Goal: Task Accomplishment & Management: Manage account settings

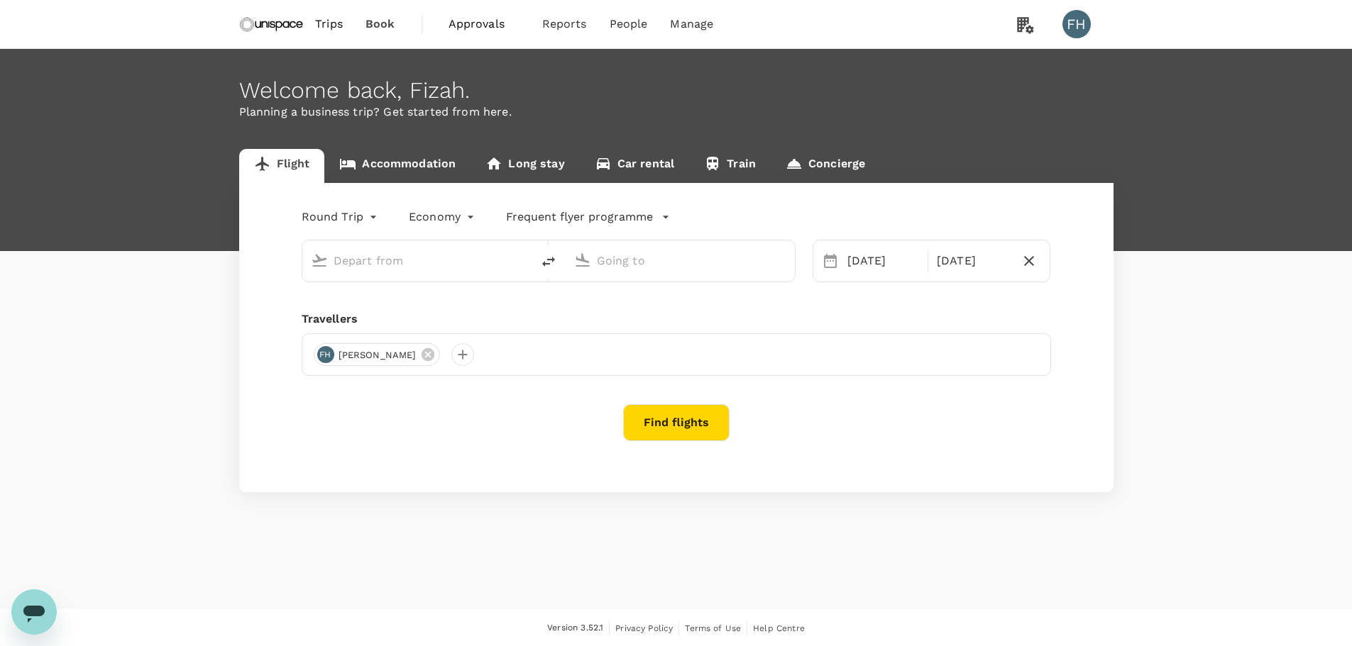
type input "Hong Kong Intl (HKG)"
type input "Singapore Changi (SIN)"
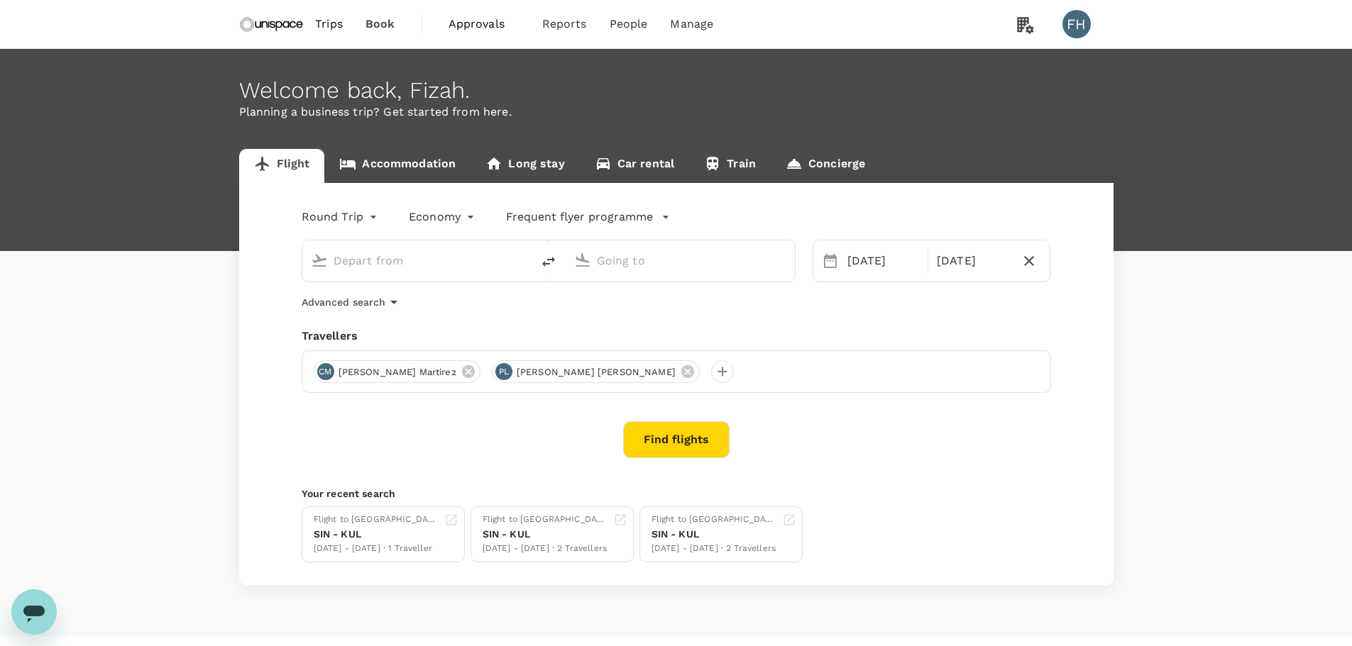
type input "Hong Kong Intl (HKG)"
type input "Singapore Changi (SIN)"
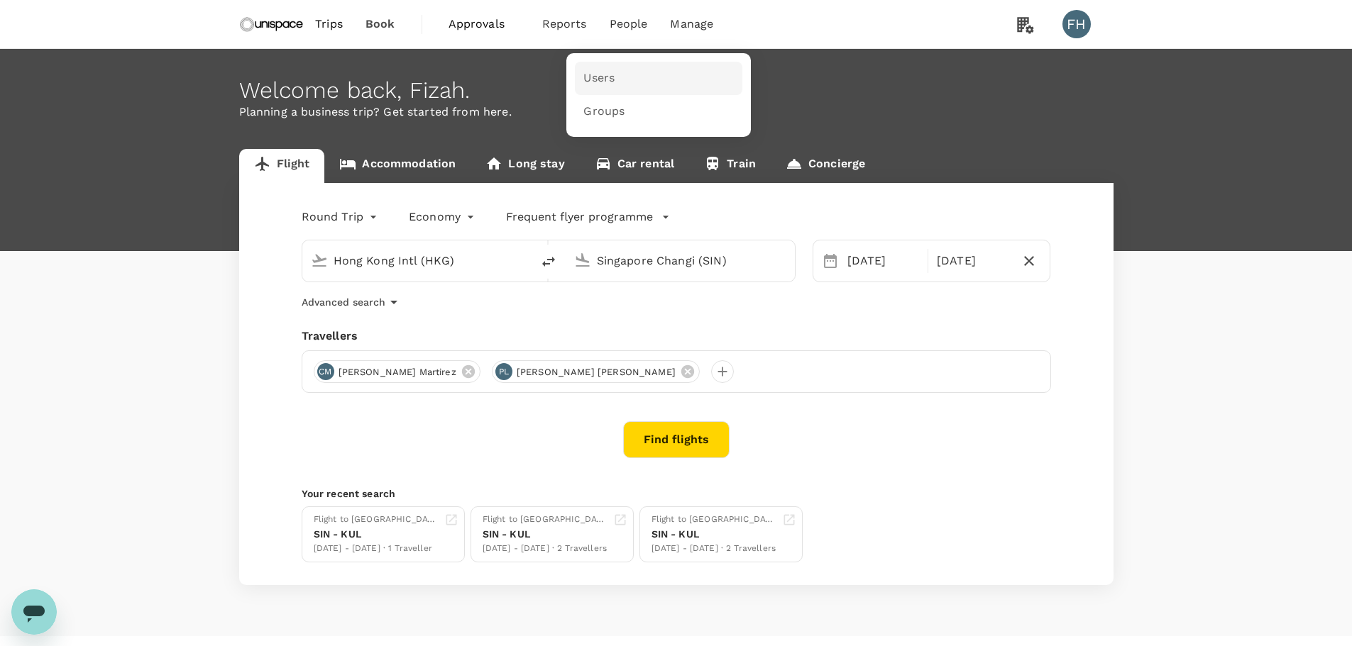
click at [625, 74] on link "Users" at bounding box center [658, 78] width 167 height 33
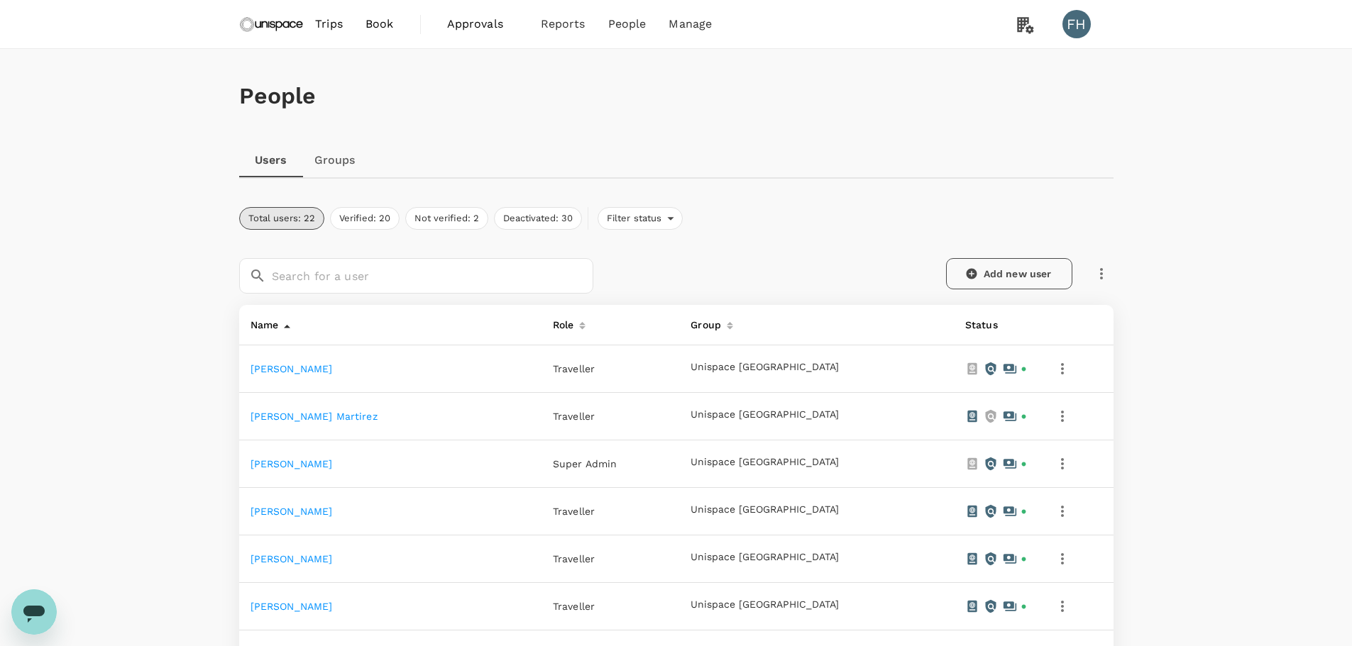
click at [980, 277] on link "Add new user" at bounding box center [1009, 273] width 126 height 31
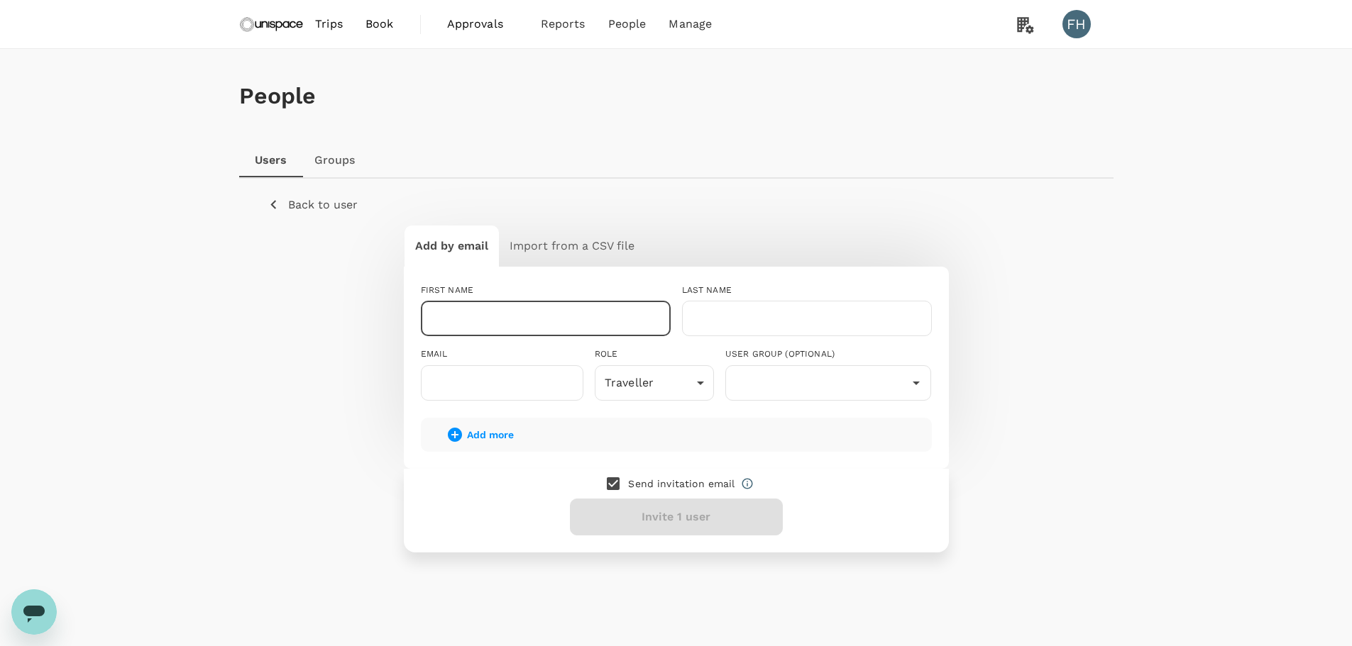
click at [573, 328] on input "text" at bounding box center [546, 318] width 250 height 35
type input "Accounts"
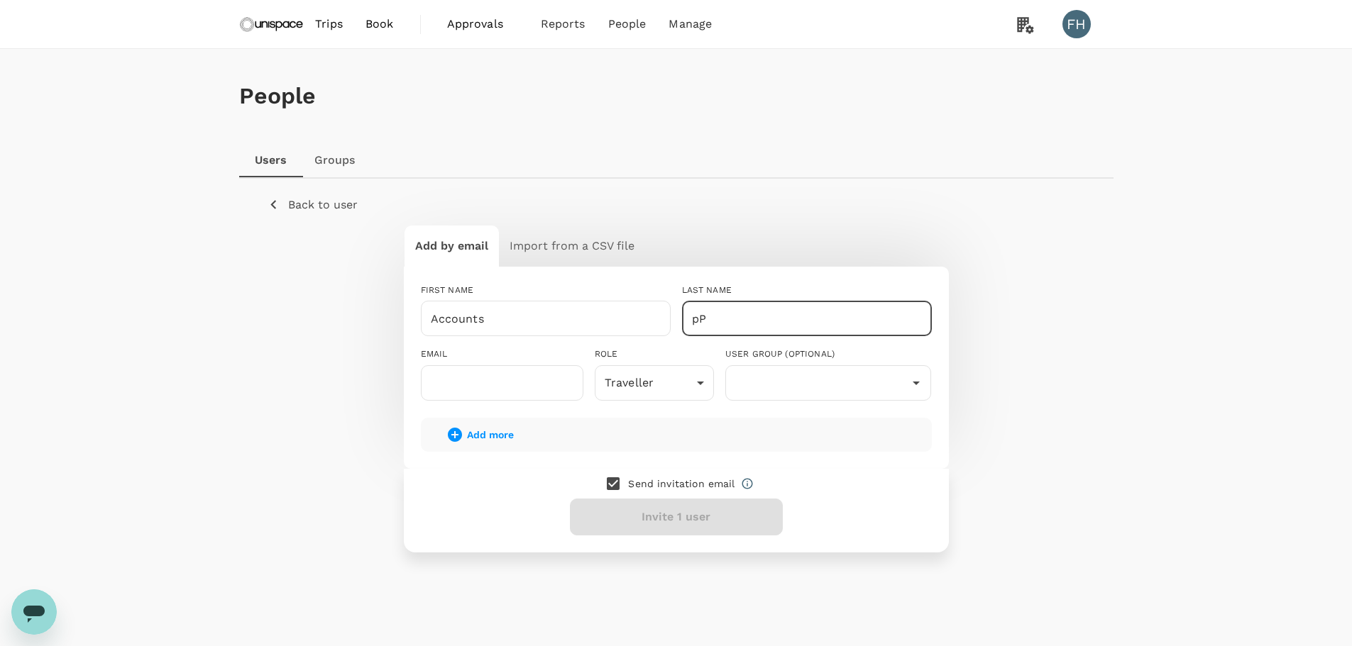
type input "p"
type input "Payable"
click at [545, 392] on input "text" at bounding box center [502, 382] width 162 height 35
paste input "[EMAIL_ADDRESS][DOMAIN_NAME]"
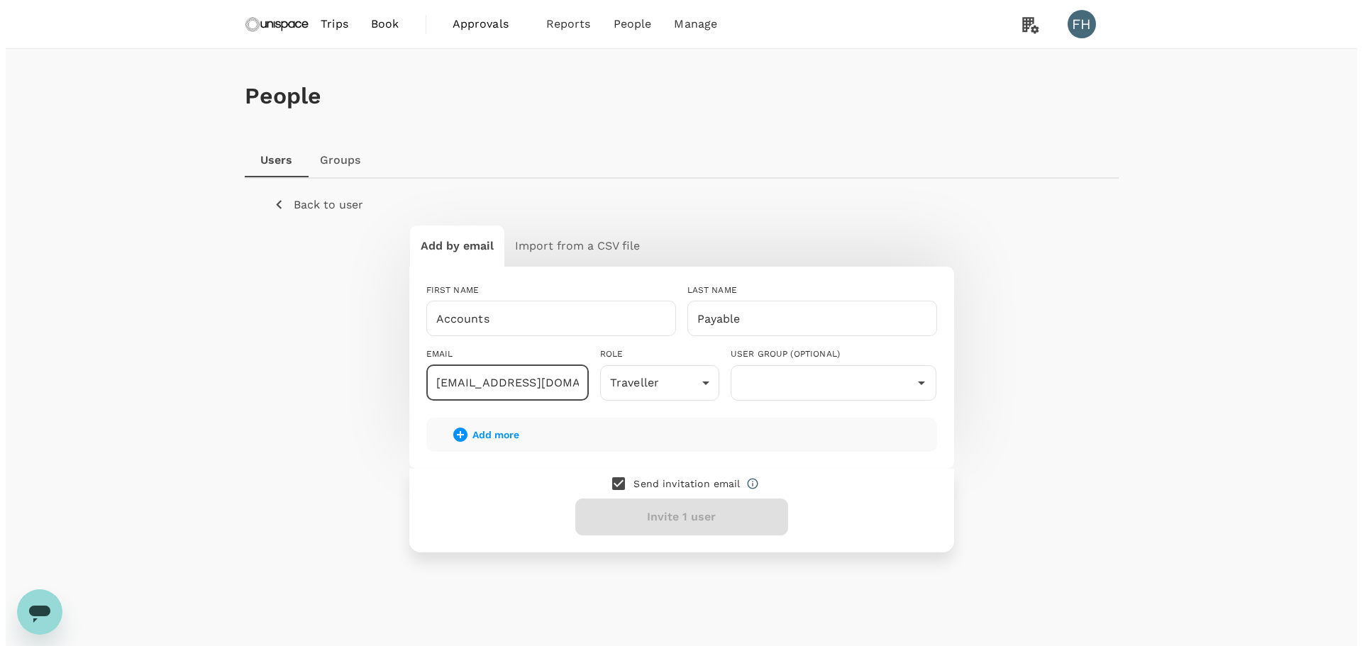
scroll to position [0, 9]
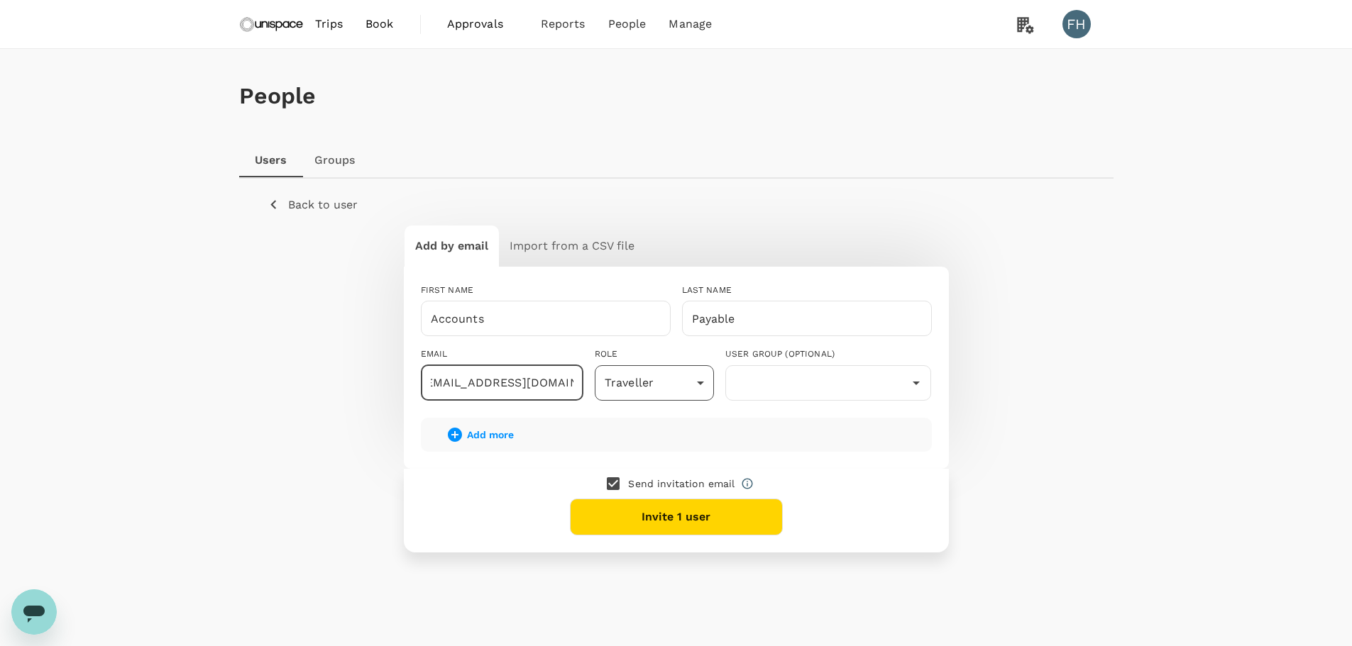
type input "[EMAIL_ADDRESS][DOMAIN_NAME]"
click at [635, 385] on body "Trips Book Approvals 0 Reports People Manage FH People Users Groups Back to use…" at bounding box center [676, 342] width 1352 height 684
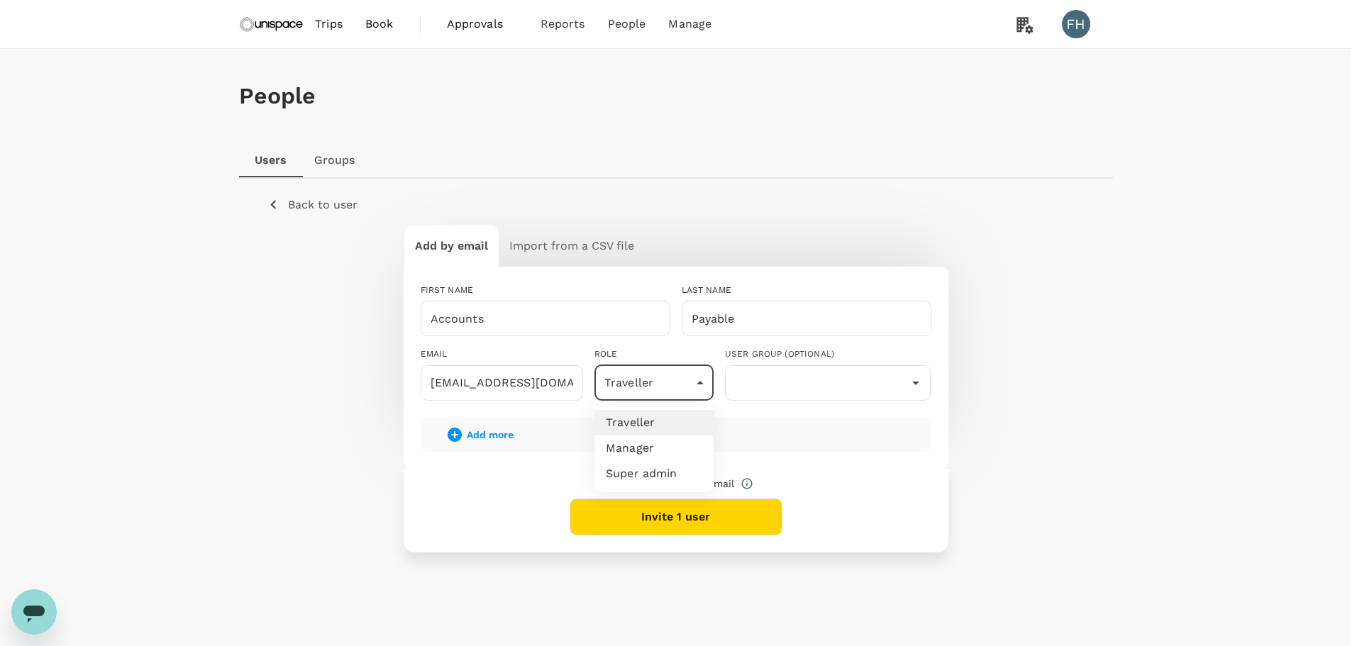
click at [639, 451] on li "Manager" at bounding box center [654, 449] width 119 height 26
type input "admin"
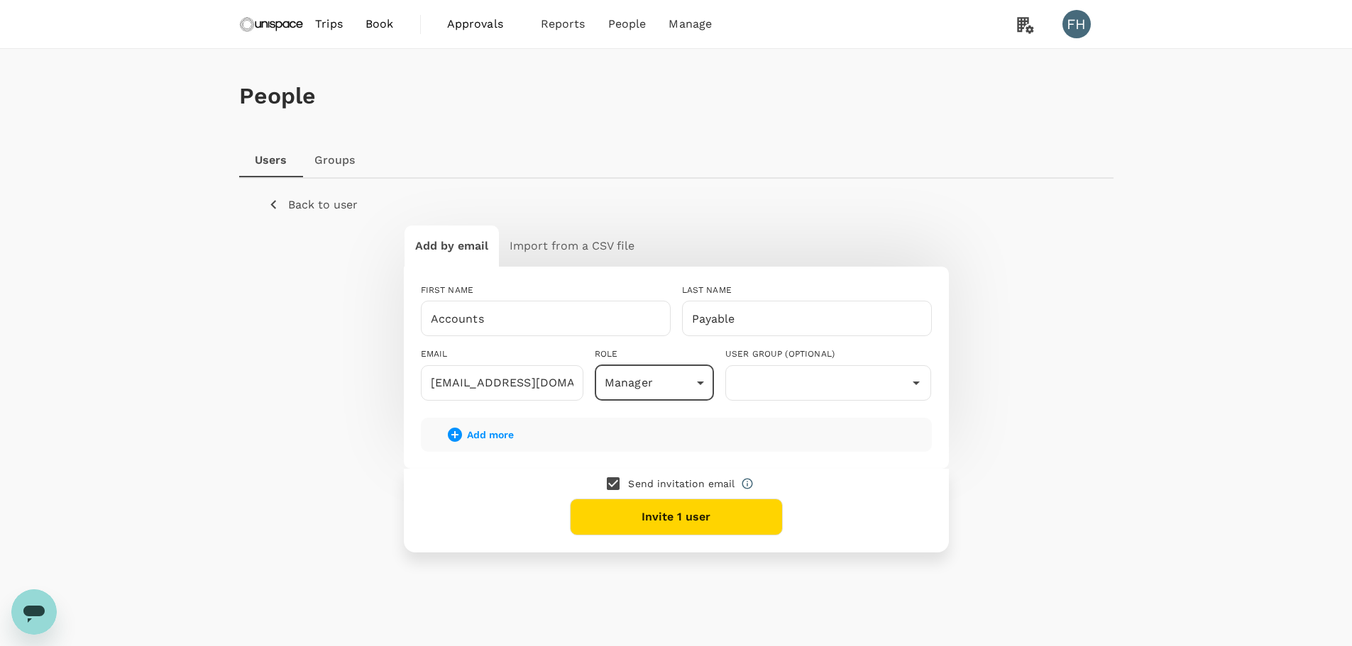
click at [639, 516] on button "Invite 1 user" at bounding box center [676, 517] width 213 height 37
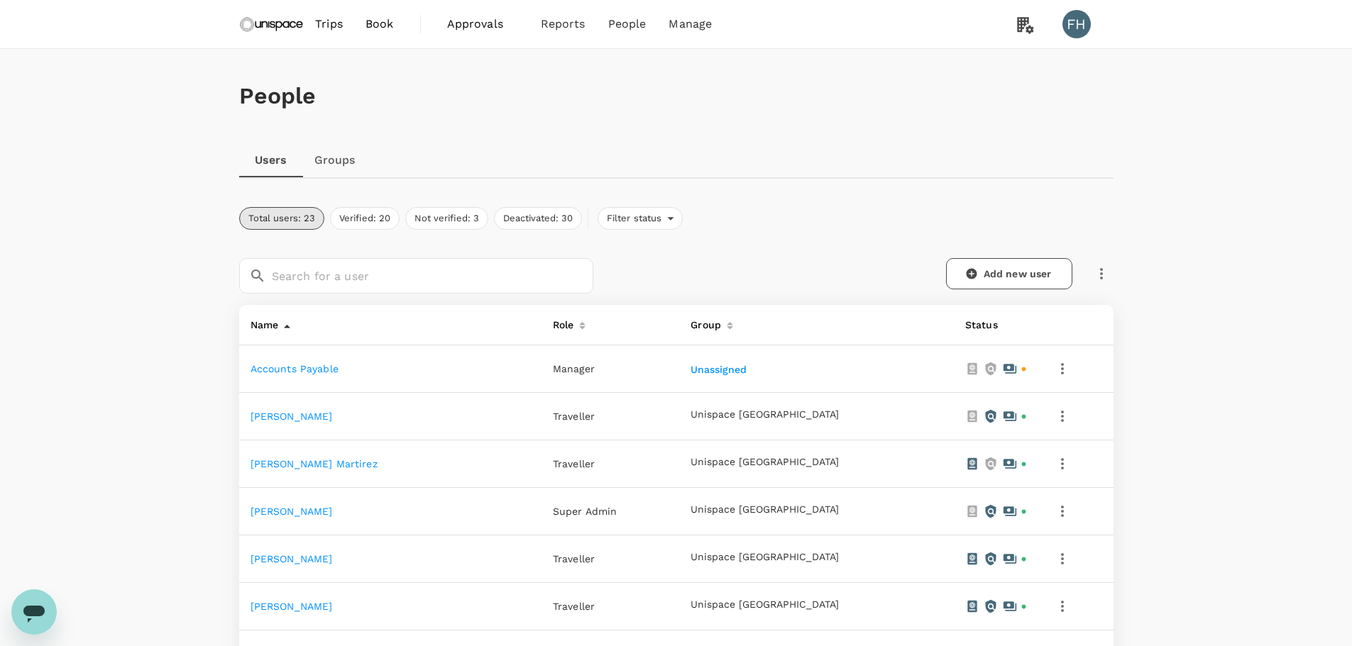
click at [1054, 366] on icon "button" at bounding box center [1062, 368] width 17 height 17
click at [1020, 410] on span "Edit" at bounding box center [989, 407] width 113 height 17
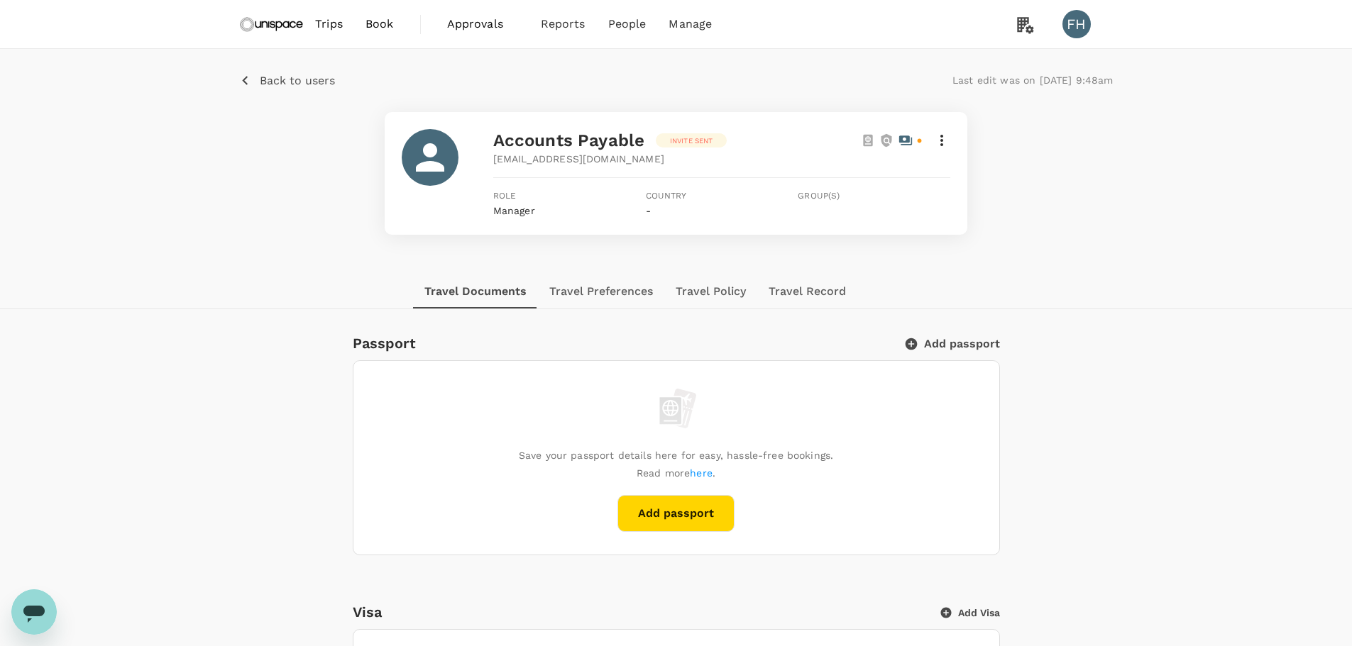
click at [940, 131] on div "Accounts Payable Invite sent" at bounding box center [721, 140] width 457 height 23
click at [941, 140] on icon at bounding box center [941, 140] width 3 height 11
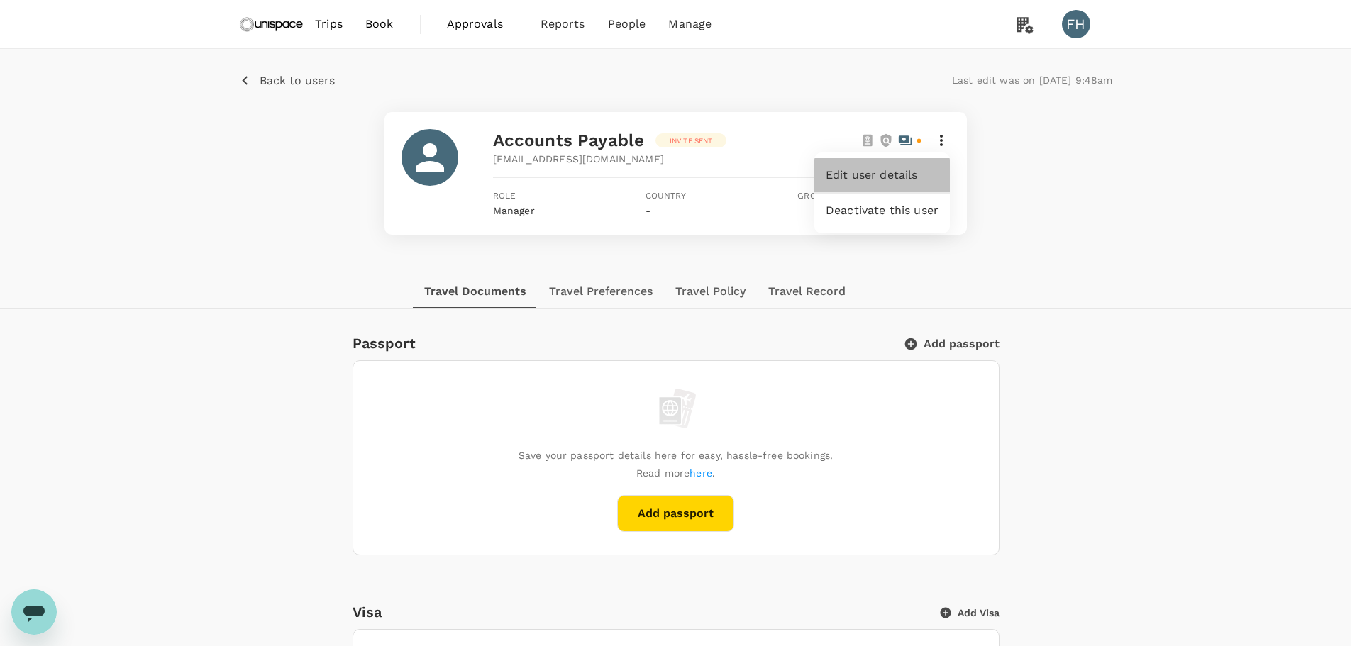
click at [916, 170] on span "Edit user details" at bounding box center [882, 175] width 113 height 17
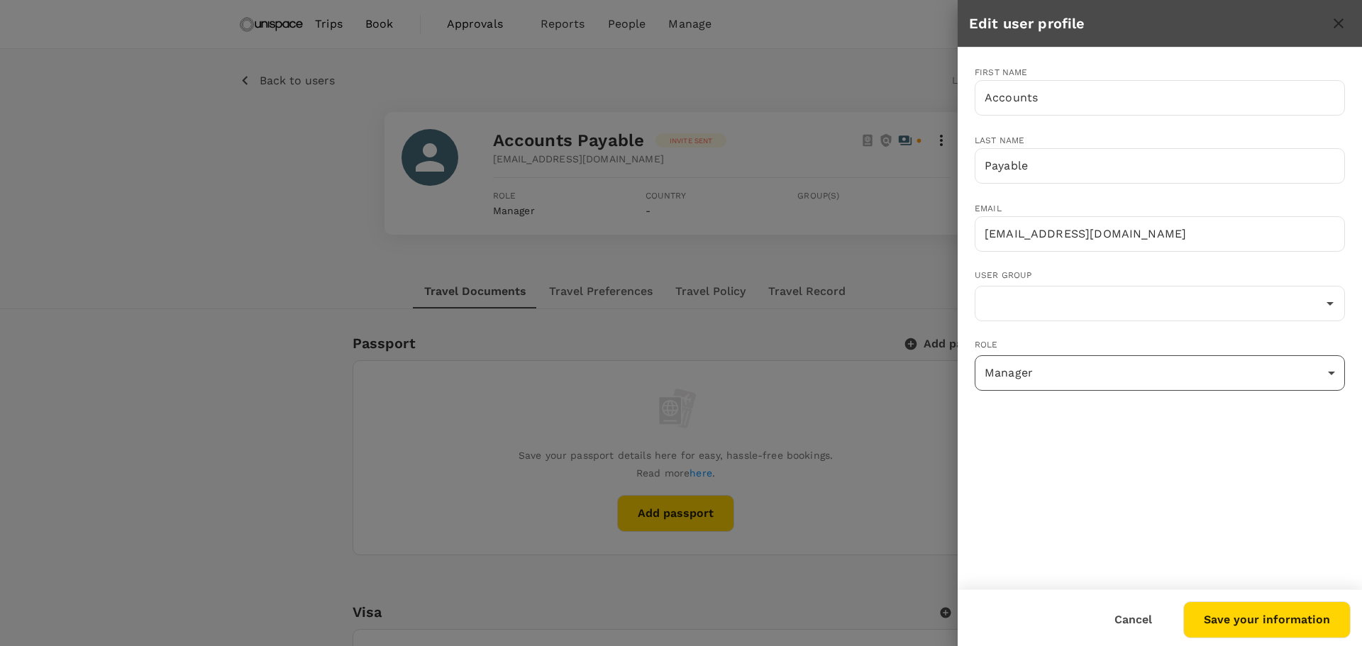
click at [1020, 364] on body "Trips Book Approvals 0 Reports People Manage FH Back to users Last edit was on …" at bounding box center [681, 628] width 1362 height 1257
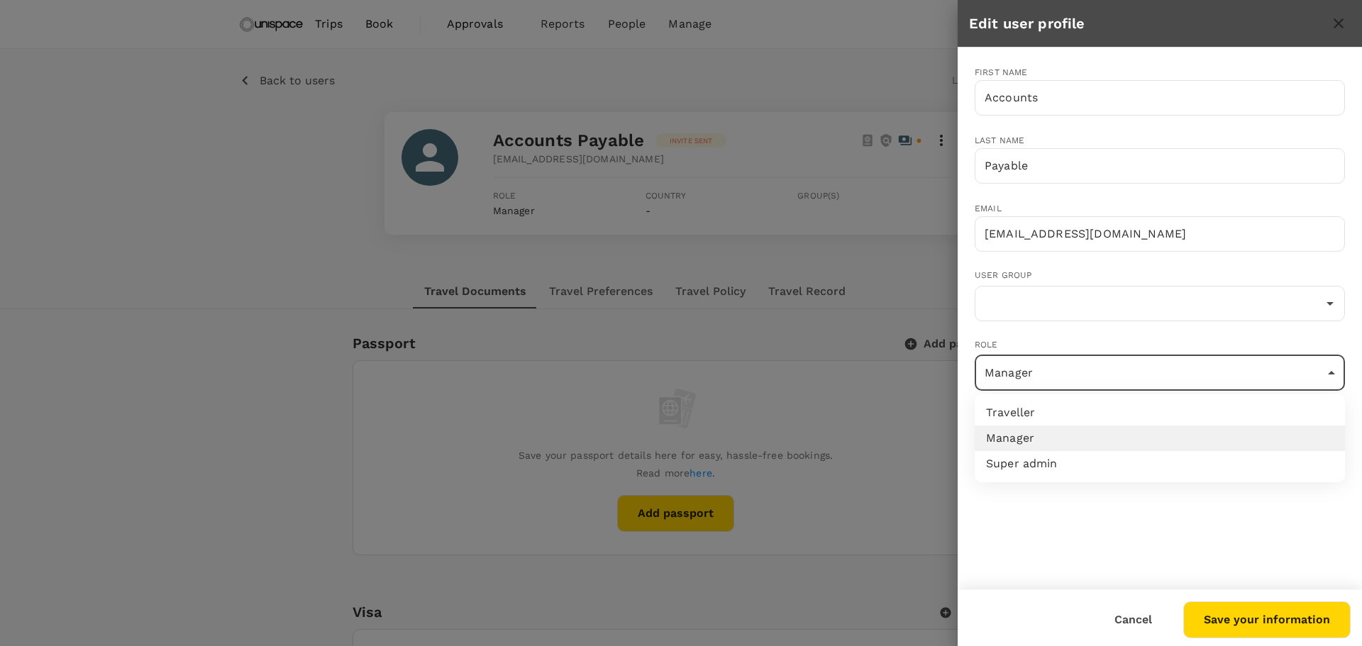
click at [1022, 458] on li "Super admin" at bounding box center [1160, 464] width 370 height 26
type input "super-admin"
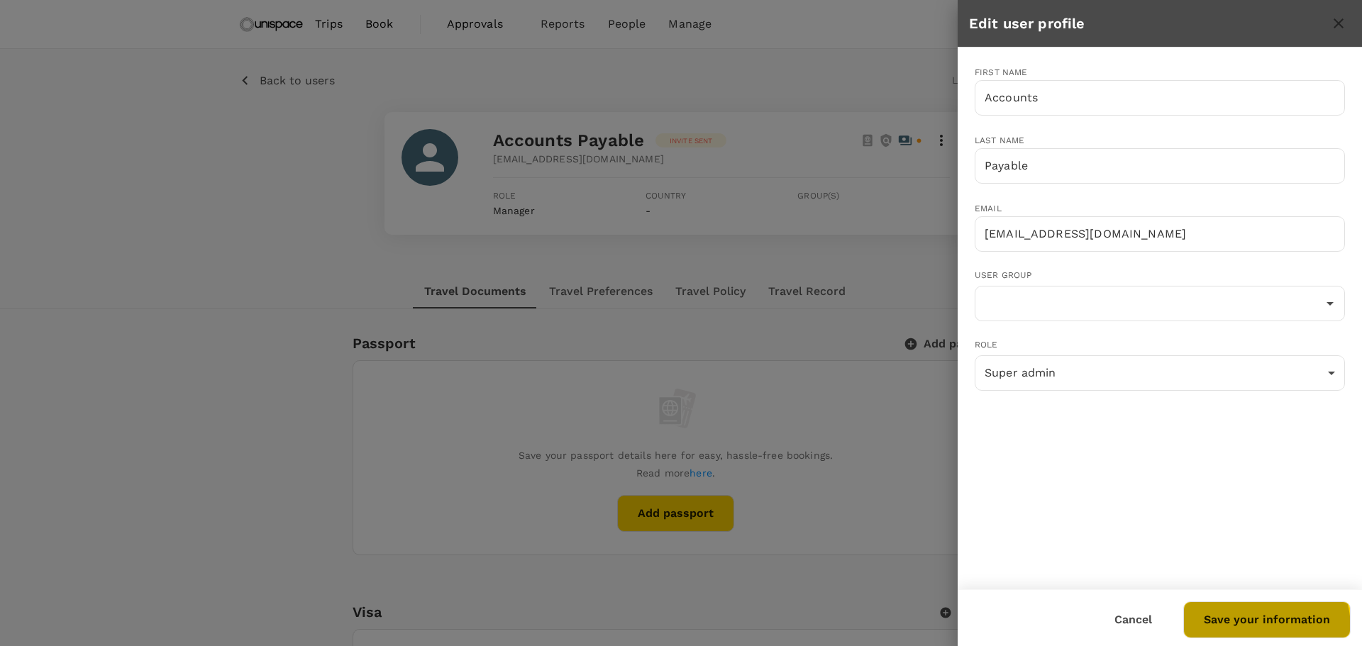
click at [1253, 629] on button "Save your information" at bounding box center [1266, 620] width 167 height 37
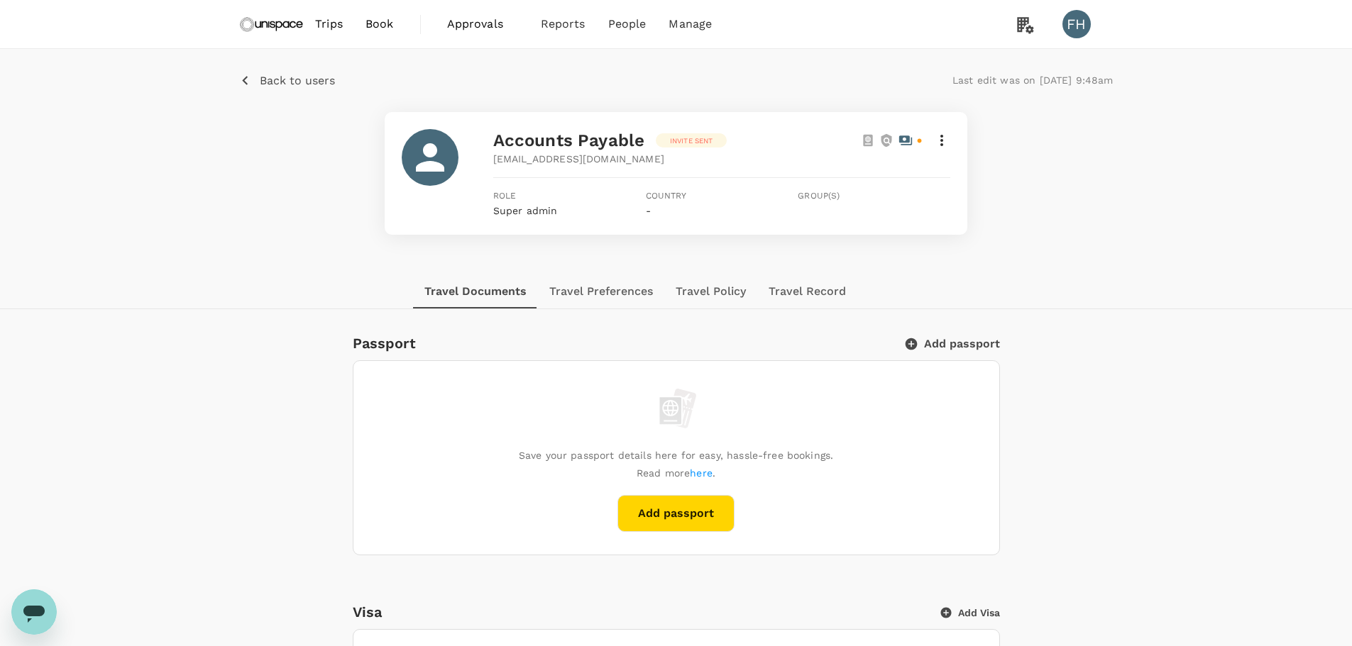
click at [241, 23] on img at bounding box center [271, 24] width 65 height 31
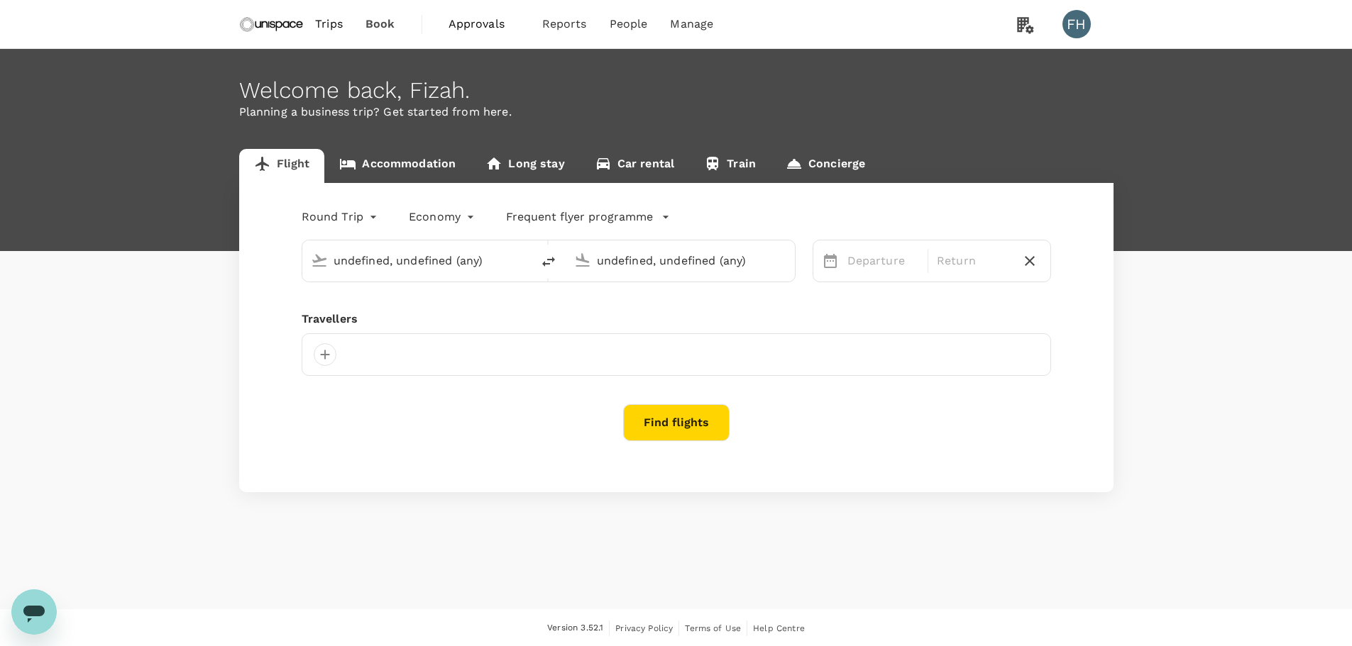
type input "Hong Kong Intl (HKG)"
type input "Singapore Changi (SIN)"
type input "Hong Kong Intl (HKG)"
type input "Singapore Changi (SIN)"
type input "Hong Kong Intl (HKG)"
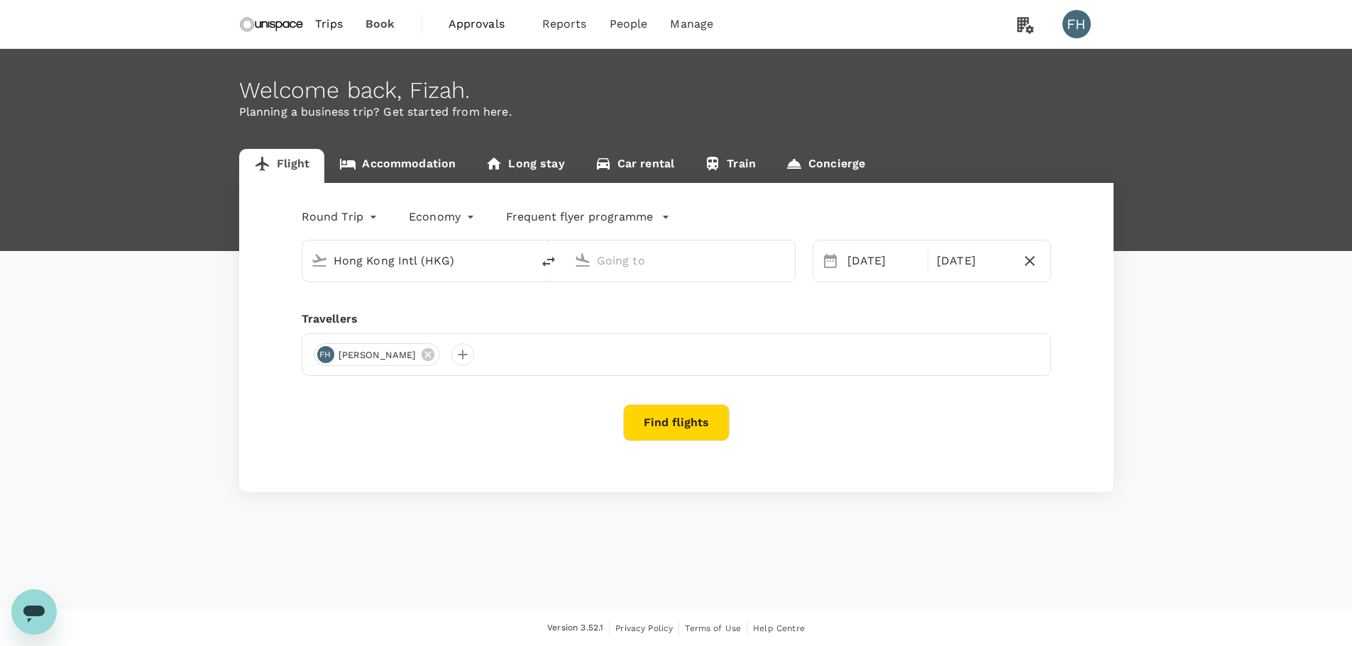
type input "Singapore Changi (SIN)"
